Goal: Task Accomplishment & Management: Use online tool/utility

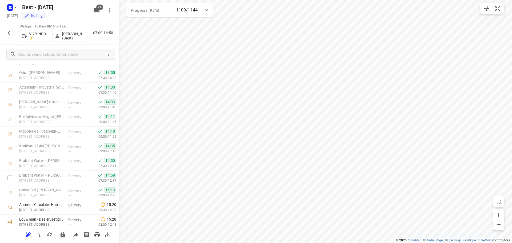
scroll to position [693, 0]
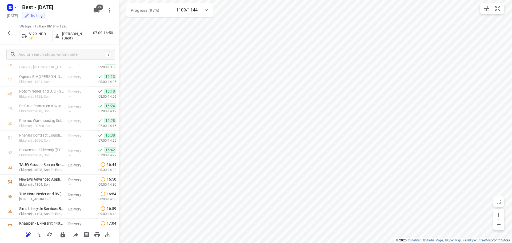
click at [11, 31] on icon "button" at bounding box center [9, 33] width 6 height 6
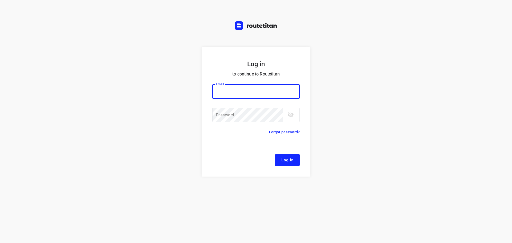
drag, startPoint x: 256, startPoint y: 90, endPoint x: 258, endPoint y: 93, distance: 3.0
click at [256, 90] on input "email" at bounding box center [255, 91] width 87 height 14
type input "[EMAIL_ADDRESS][DOMAIN_NAME]"
click at [293, 160] on span "Log In" at bounding box center [287, 159] width 12 height 7
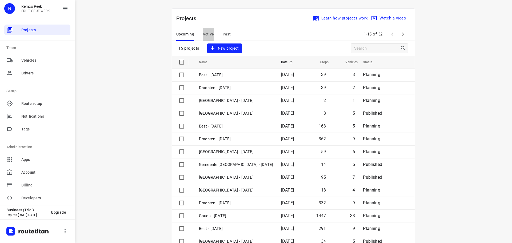
click at [203, 33] on span "Active" at bounding box center [208, 34] width 11 height 7
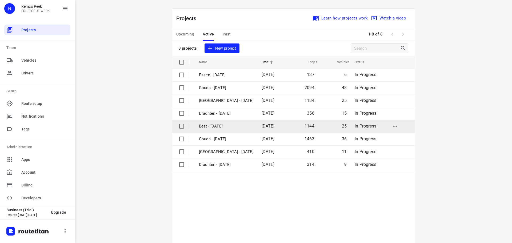
click at [226, 127] on p "Best - [DATE]" at bounding box center [226, 126] width 55 height 6
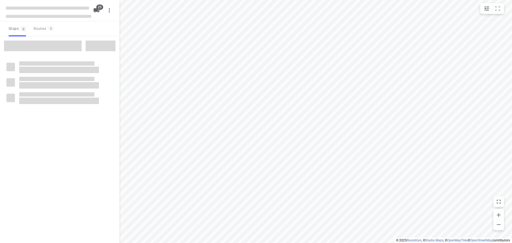
checkbox input "true"
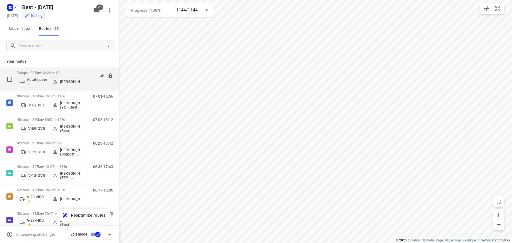
click at [46, 73] on p "7 stops • 225km • 3h28m • 12u" at bounding box center [49, 73] width 65 height 4
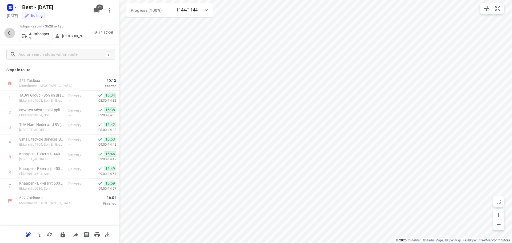
click at [7, 33] on icon "button" at bounding box center [9, 33] width 6 height 6
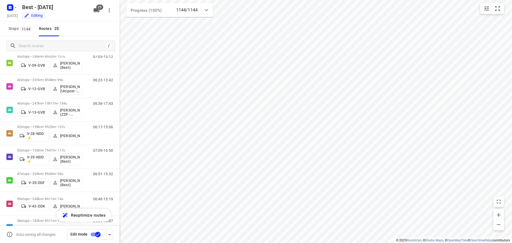
scroll to position [64, 0]
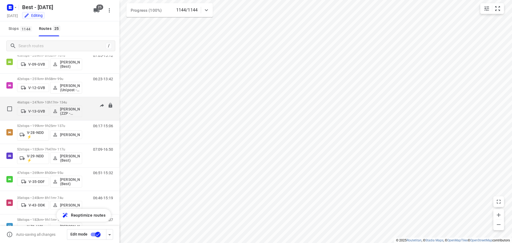
click at [58, 97] on div "46 stops • 247km • 10h17m • 134u V-13-GVB Jesse Hokkelman (ZZP - Best) 06:36-17…" at bounding box center [59, 108] width 119 height 23
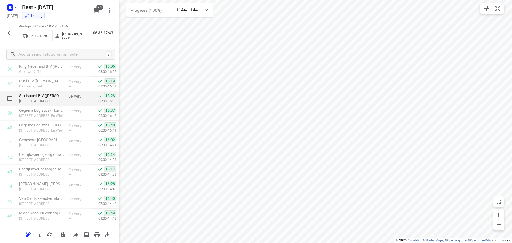
scroll to position [554, 0]
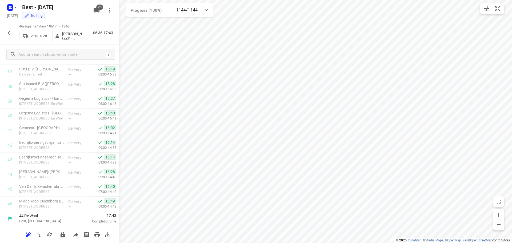
click at [7, 35] on icon "button" at bounding box center [9, 33] width 6 height 6
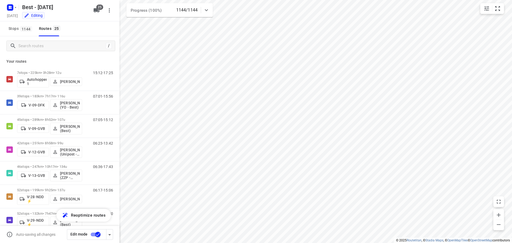
click at [204, 13] on icon at bounding box center [206, 10] width 6 height 6
click at [204, 13] on icon at bounding box center [206, 12] width 6 height 6
